Goal: Information Seeking & Learning: Learn about a topic

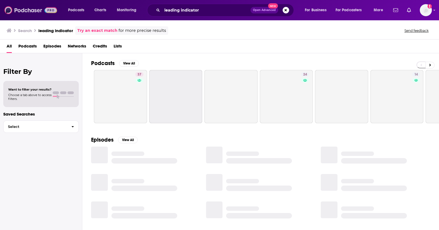
click at [18, 11] on img at bounding box center [30, 10] width 53 height 10
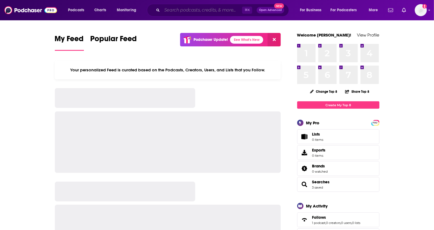
click at [191, 11] on input "Search podcasts, credits, & more..." at bounding box center [202, 10] width 80 height 9
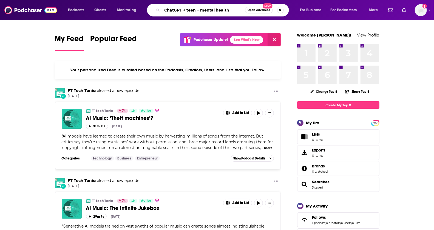
type input "ChatGPT + teen + mental health"
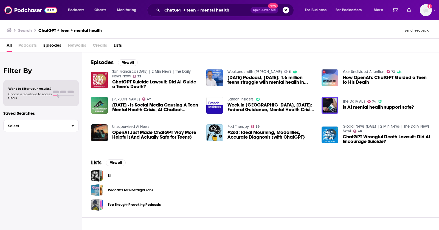
click at [57, 42] on span "Episodes" at bounding box center [52, 46] width 18 height 11
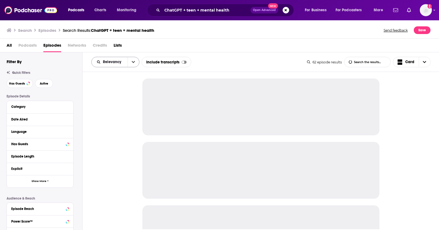
click at [122, 64] on div "Relevancy" at bounding box center [115, 62] width 48 height 10
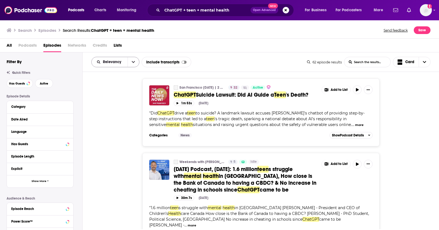
click at [130, 65] on button "open menu" at bounding box center [133, 62] width 12 height 10
click at [111, 98] on span "New" at bounding box center [119, 99] width 32 height 3
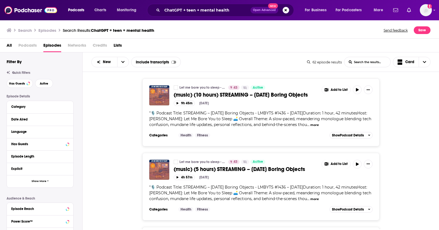
click at [427, 131] on div "Let me bore you to sleep - [PERSON_NAME] 43 Active (music) (10 hours) STREAMING…" at bounding box center [261, 111] width 356 height 67
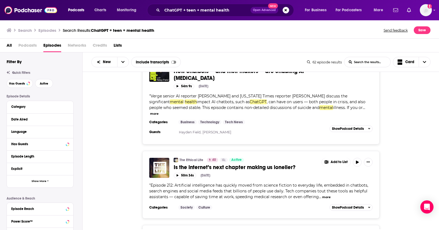
scroll to position [463, 0]
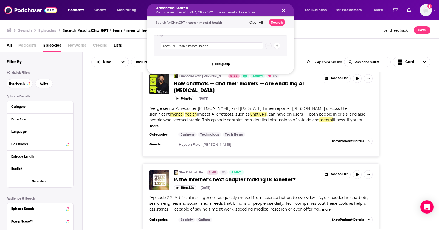
drag, startPoint x: 201, startPoint y: 11, endPoint x: 192, endPoint y: 11, distance: 8.5
click at [284, 10] on icon "Search podcasts, credits, & more..." at bounding box center [283, 10] width 3 height 4
click at [182, 46] on input "ChatGPT + teen + mental health" at bounding box center [211, 45] width 102 height 7
type input "ChatGPT + mental health"
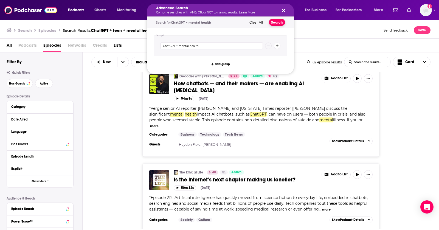
click at [277, 22] on button "Search" at bounding box center [277, 22] width 16 height 7
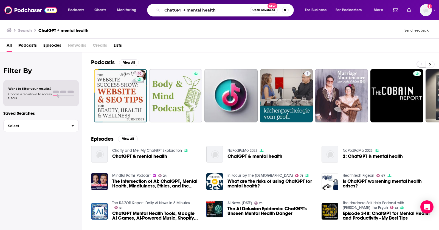
click at [53, 47] on span "Episodes" at bounding box center [52, 46] width 18 height 11
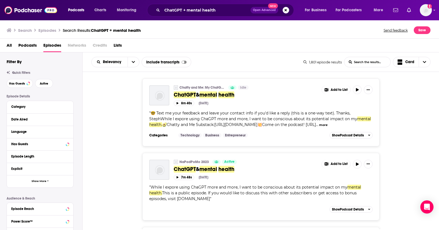
click at [424, 111] on div "Chatty and Me: My ChatGPT Exploration Idle ChatGPT & mental health Add to List …" at bounding box center [261, 111] width 356 height 67
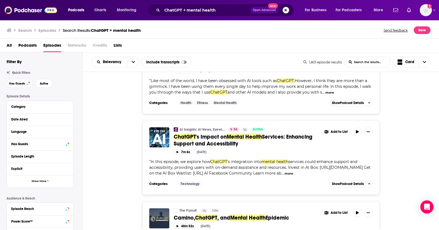
scroll to position [670, 0]
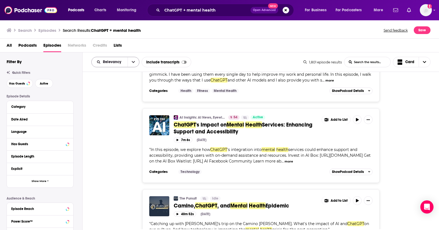
click at [121, 63] on span "Relevancy" at bounding box center [113, 62] width 20 height 4
click at [109, 99] on span "New" at bounding box center [119, 99] width 32 height 3
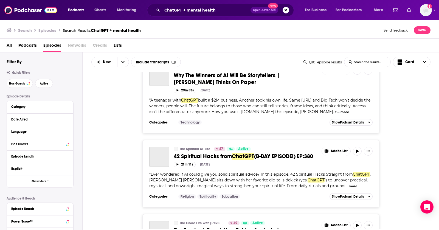
scroll to position [1829, 0]
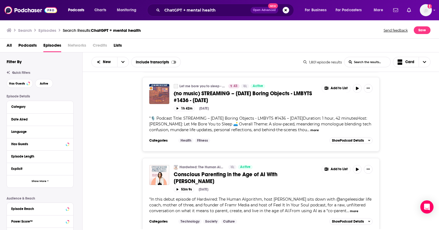
click at [410, 88] on div "Let me bore you to sleep - [PERSON_NAME] 43 Active (no music) STREAMING – [DATE…" at bounding box center [261, 114] width 356 height 74
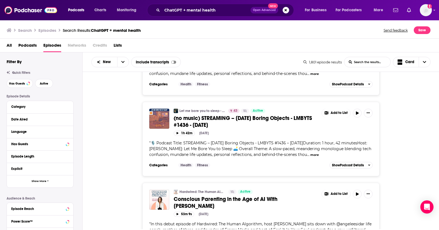
scroll to position [1804, 0]
click at [277, 195] on span "Conscious Parenting in the Age of AI With [PERSON_NAME]" at bounding box center [226, 202] width 104 height 14
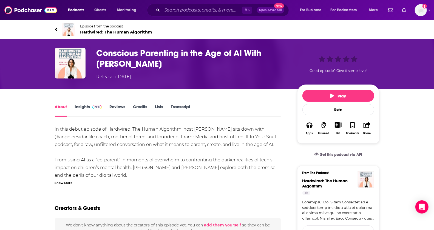
click at [83, 110] on link "Insights" at bounding box center [88, 110] width 27 height 13
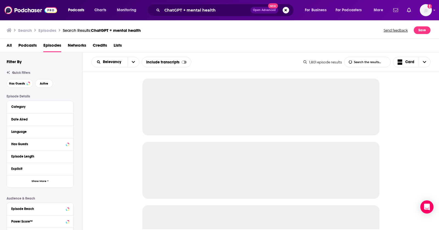
click at [430, 112] on div at bounding box center [261, 150] width 356 height 157
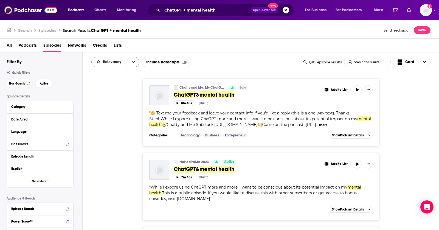
click at [121, 59] on div "Relevancy" at bounding box center [115, 62] width 48 height 10
click at [131, 61] on button "open menu" at bounding box center [133, 62] width 12 height 10
click at [110, 99] on span "New" at bounding box center [119, 99] width 32 height 3
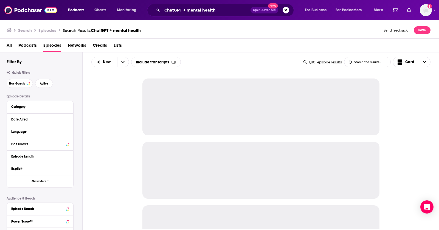
click at [433, 116] on div at bounding box center [261, 150] width 356 height 157
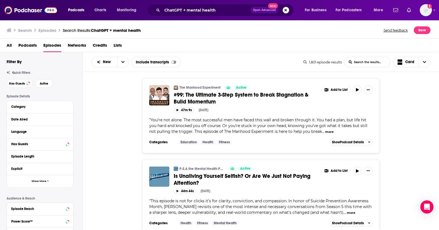
click at [433, 116] on div "The Manhood Experiment Active #99: The Ultimate 3-Step System to Break Stagnati…" at bounding box center [261, 115] width 356 height 74
click at [143, 113] on div "The Manhood Experiment Active #99: The Ultimate 3-Step System to Break Stagnati…" at bounding box center [260, 115] width 237 height 74
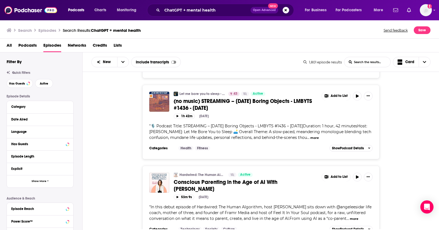
scroll to position [1829, 0]
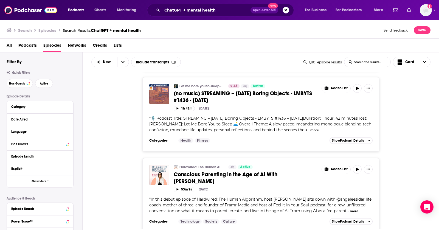
click at [75, 229] on div "Episode Details Category Date Aired Language Has Guests Episode Length Explicit…" at bounding box center [45, 179] width 76 height 170
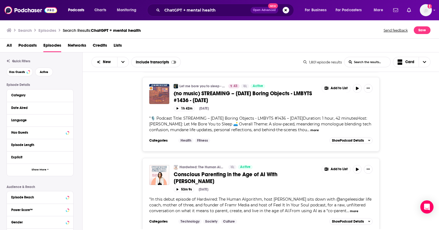
scroll to position [12, 0]
click at [100, 229] on div "New List Search Input Search the results... Include transcripts Card 1,801 epis…" at bounding box center [261, 157] width 356 height 210
click at [127, 186] on div "Hardwired: The Human Algorithm Active Conscious Parenting in the Age of AI With…" at bounding box center [261, 195] width 356 height 74
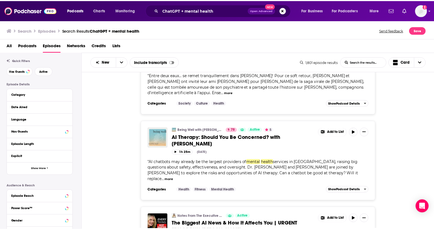
scroll to position [2365, 0]
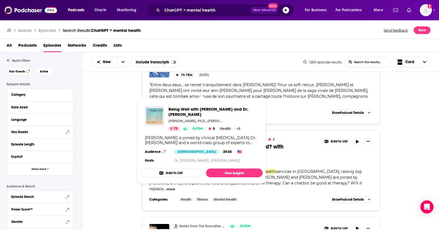
click at [200, 137] on link "Being Well with [PERSON_NAME] and Dr. [PERSON_NAME]" at bounding box center [201, 139] width 45 height 4
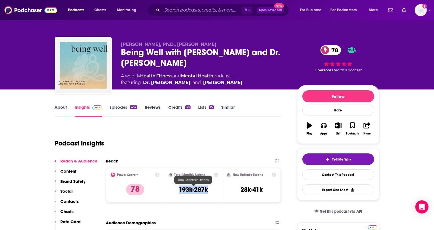
drag, startPoint x: 175, startPoint y: 191, endPoint x: 215, endPoint y: 191, distance: 40.8
click at [215, 191] on div "Total Monthly Listens 193k-287k" at bounding box center [194, 184] width 50 height 25
copy h3 "193k-287k"
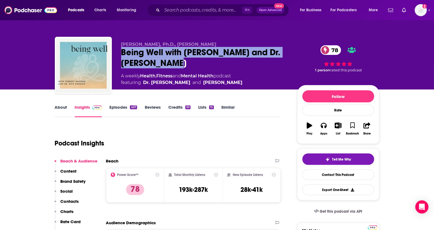
drag, startPoint x: 180, startPoint y: 65, endPoint x: 121, endPoint y: 51, distance: 60.7
click at [121, 51] on div "Being Well with Forrest Hanson and Dr. Rick Hanson 78" at bounding box center [204, 57] width 167 height 21
copy h2 "Being Well with [PERSON_NAME] and Dr. [PERSON_NAME]"
